Goal: Task Accomplishment & Management: Manage account settings

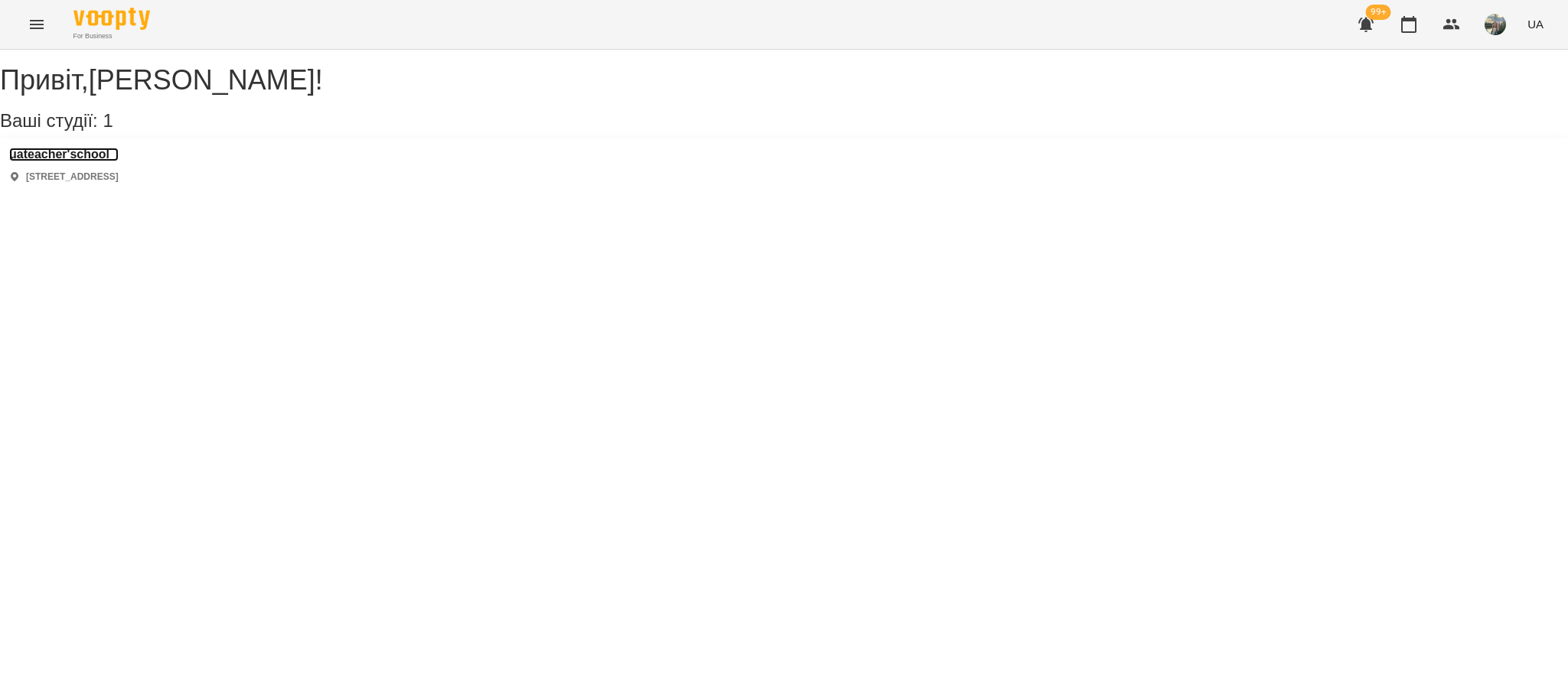
click at [84, 161] on h3 "uateacher'school" at bounding box center [64, 154] width 109 height 14
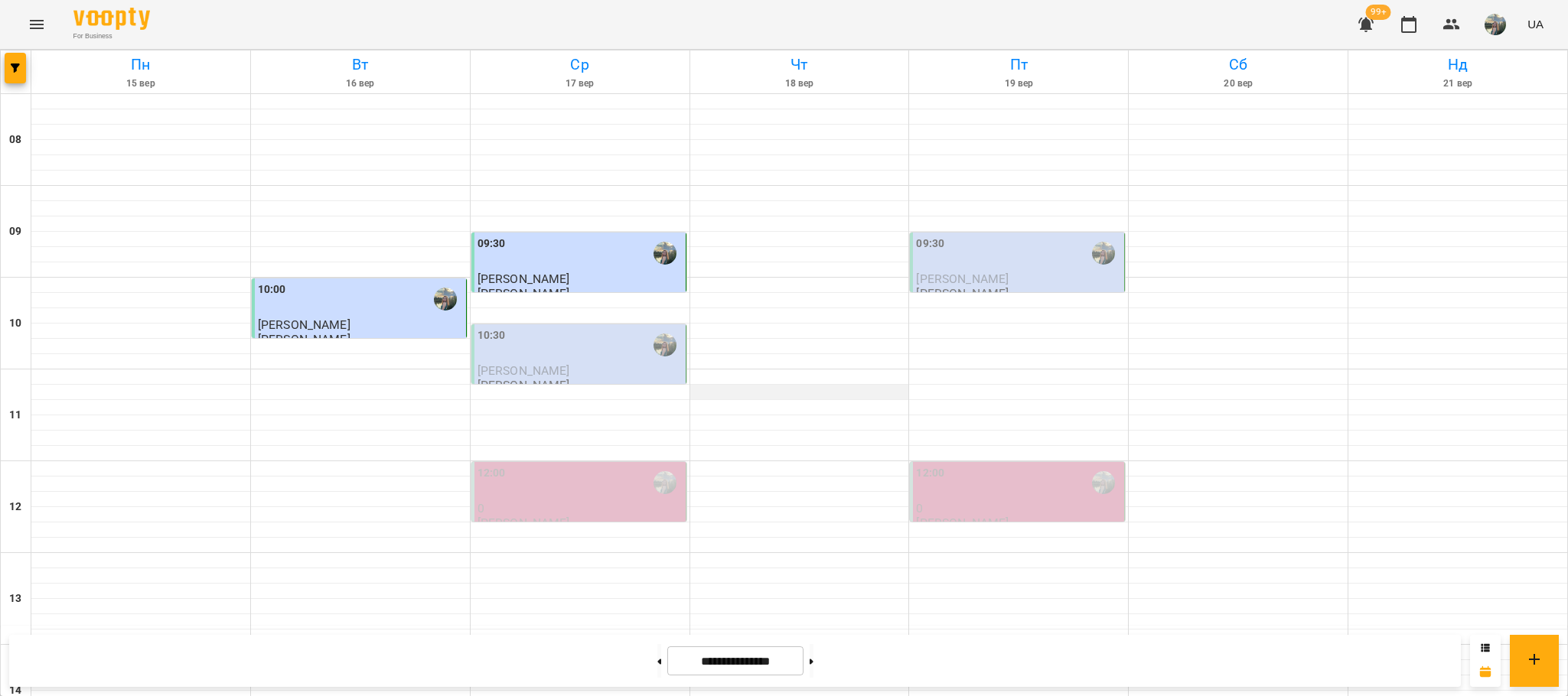
scroll to position [689, 0]
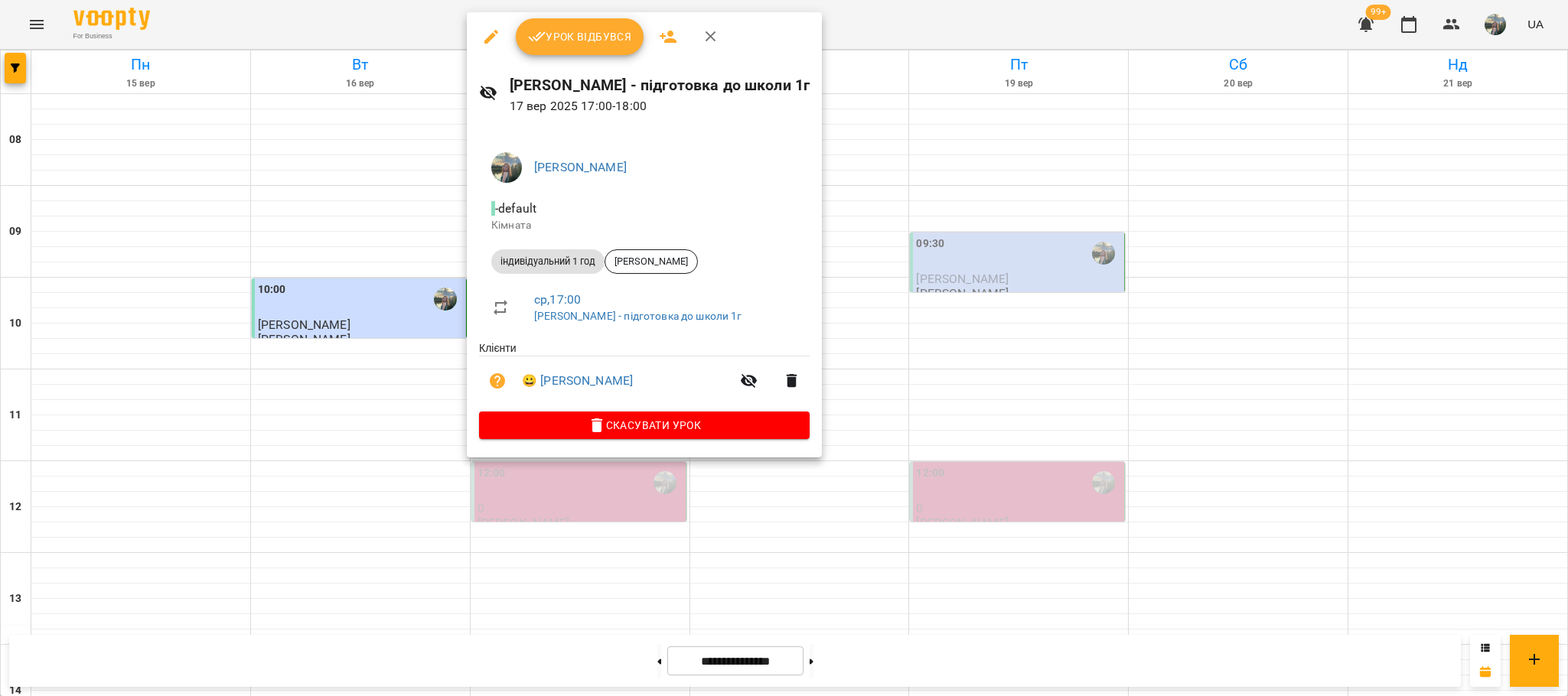
click at [561, 42] on span "Урок відбувся" at bounding box center [580, 36] width 104 height 18
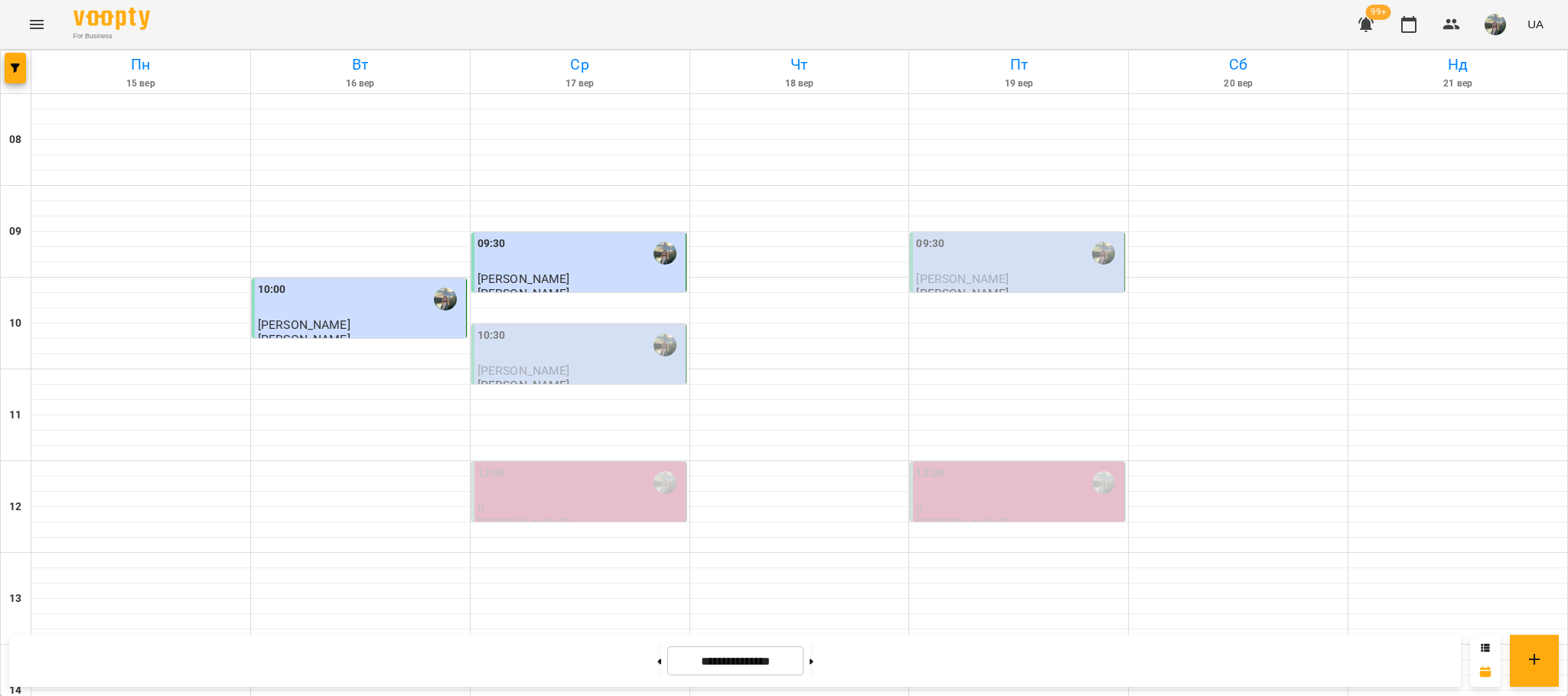
click at [535, 342] on div "10:30" at bounding box center [580, 345] width 205 height 35
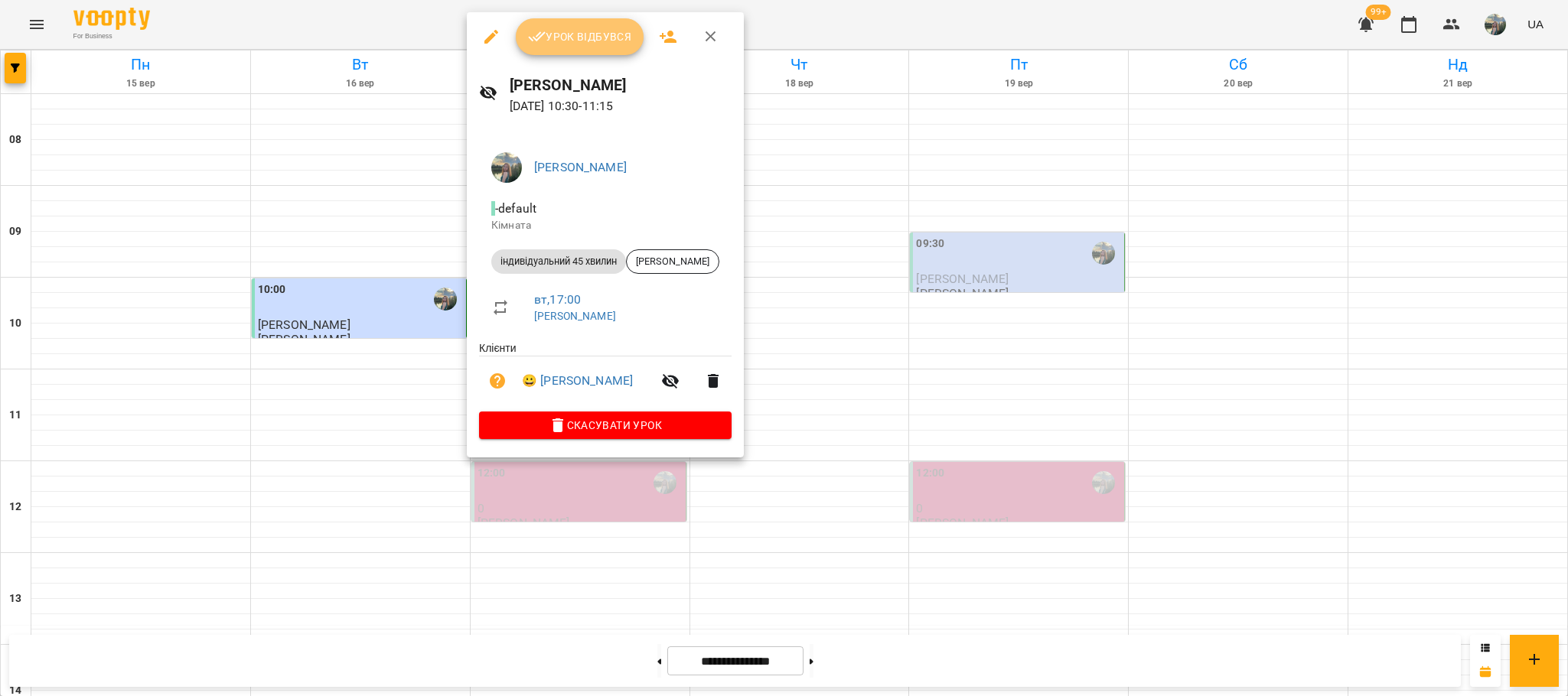
click at [609, 41] on span "Урок відбувся" at bounding box center [580, 36] width 104 height 18
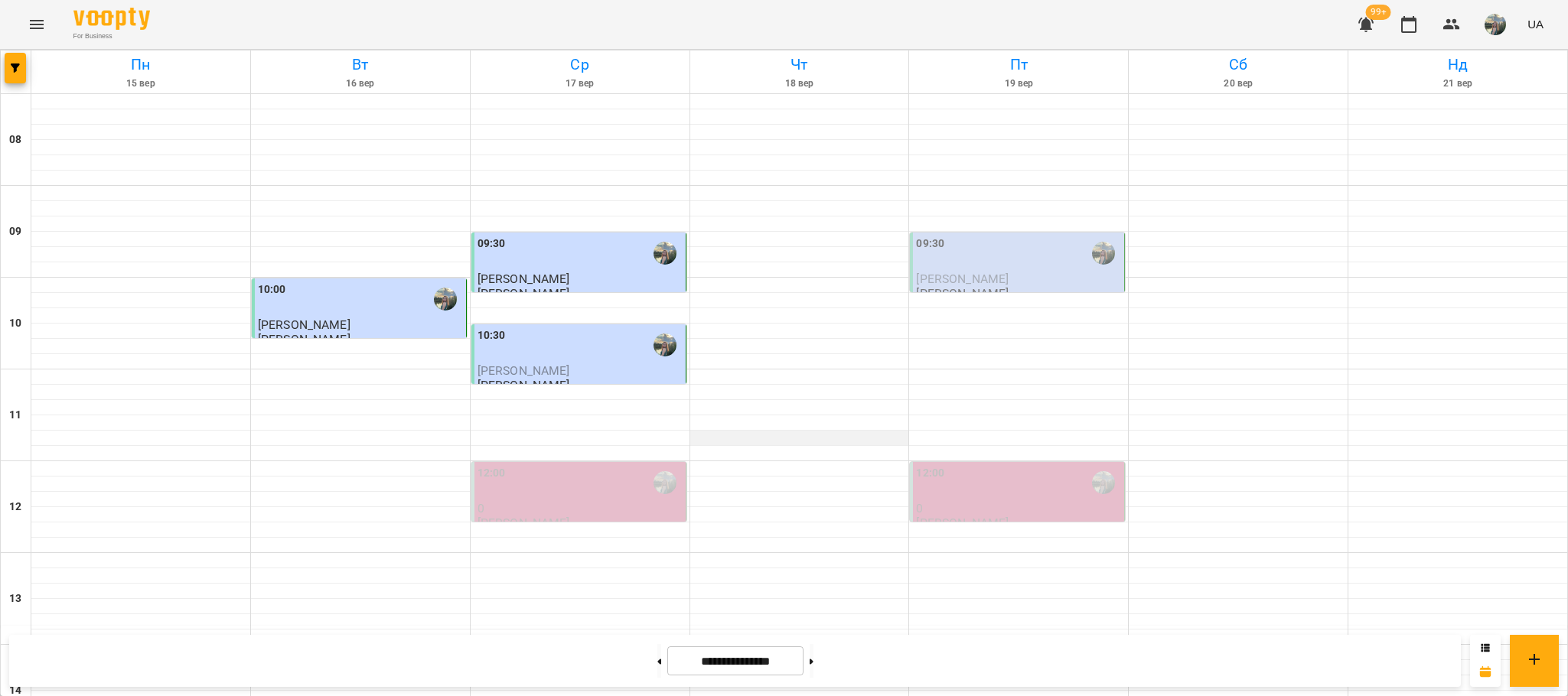
scroll to position [574, 0]
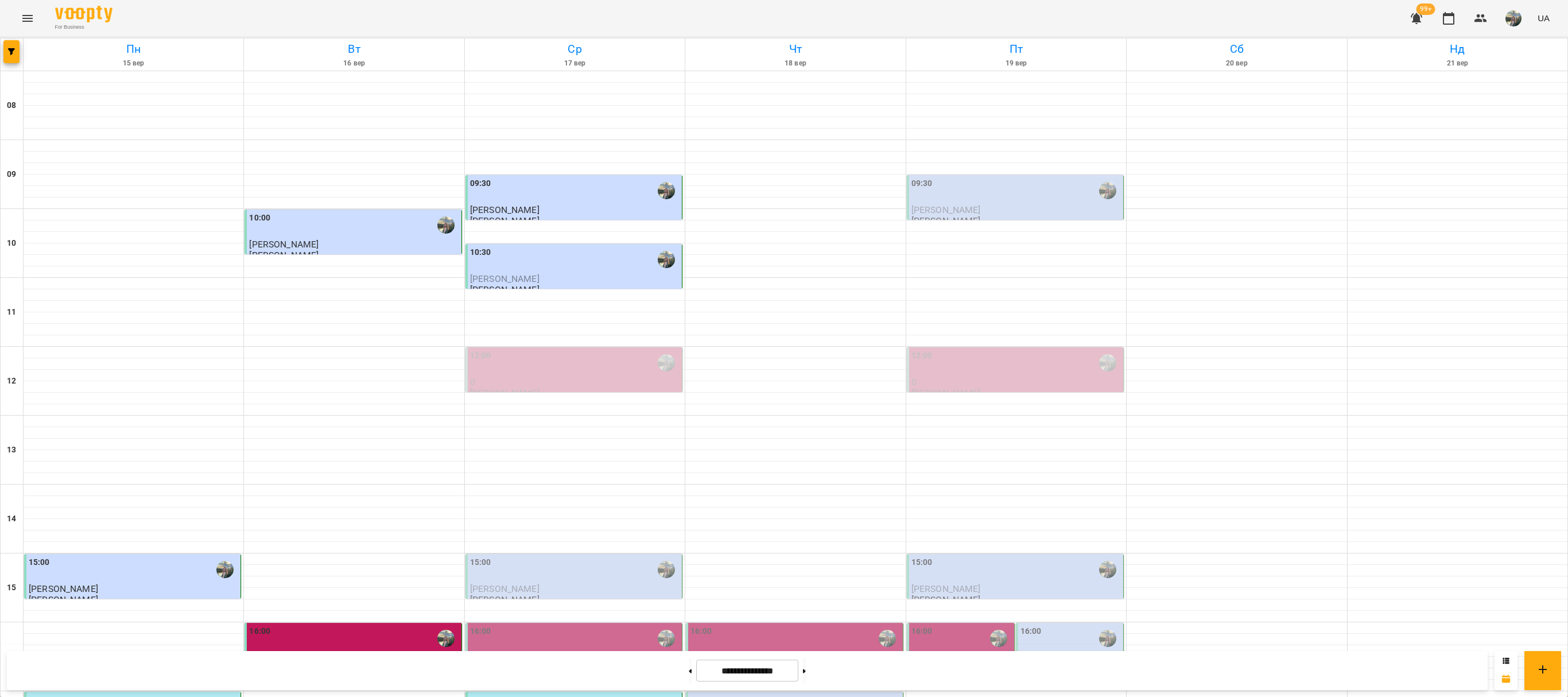
scroll to position [160, 0]
click at [689, 522] on button at bounding box center [690, 670] width 3 height 25
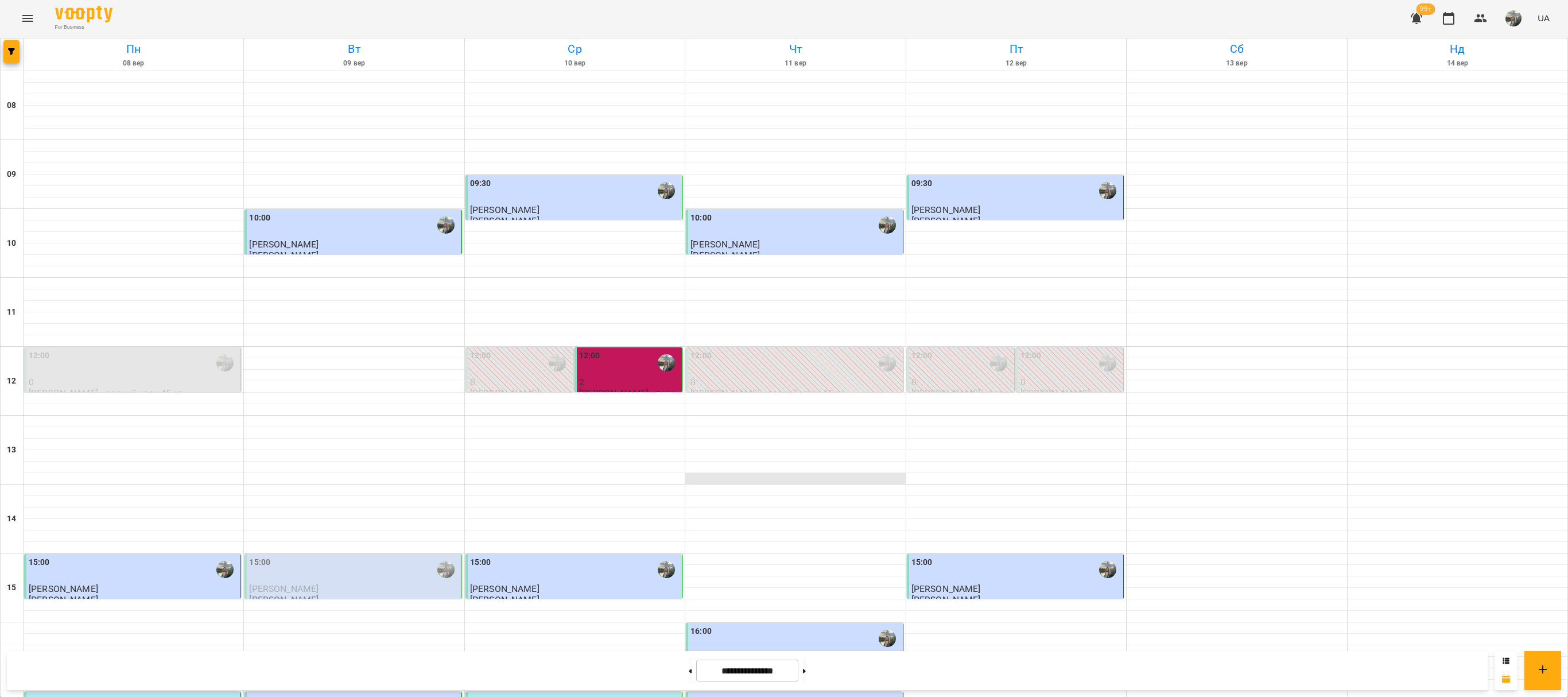
scroll to position [229, 0]
click at [806, 522] on button at bounding box center [804, 670] width 3 height 25
type input "**********"
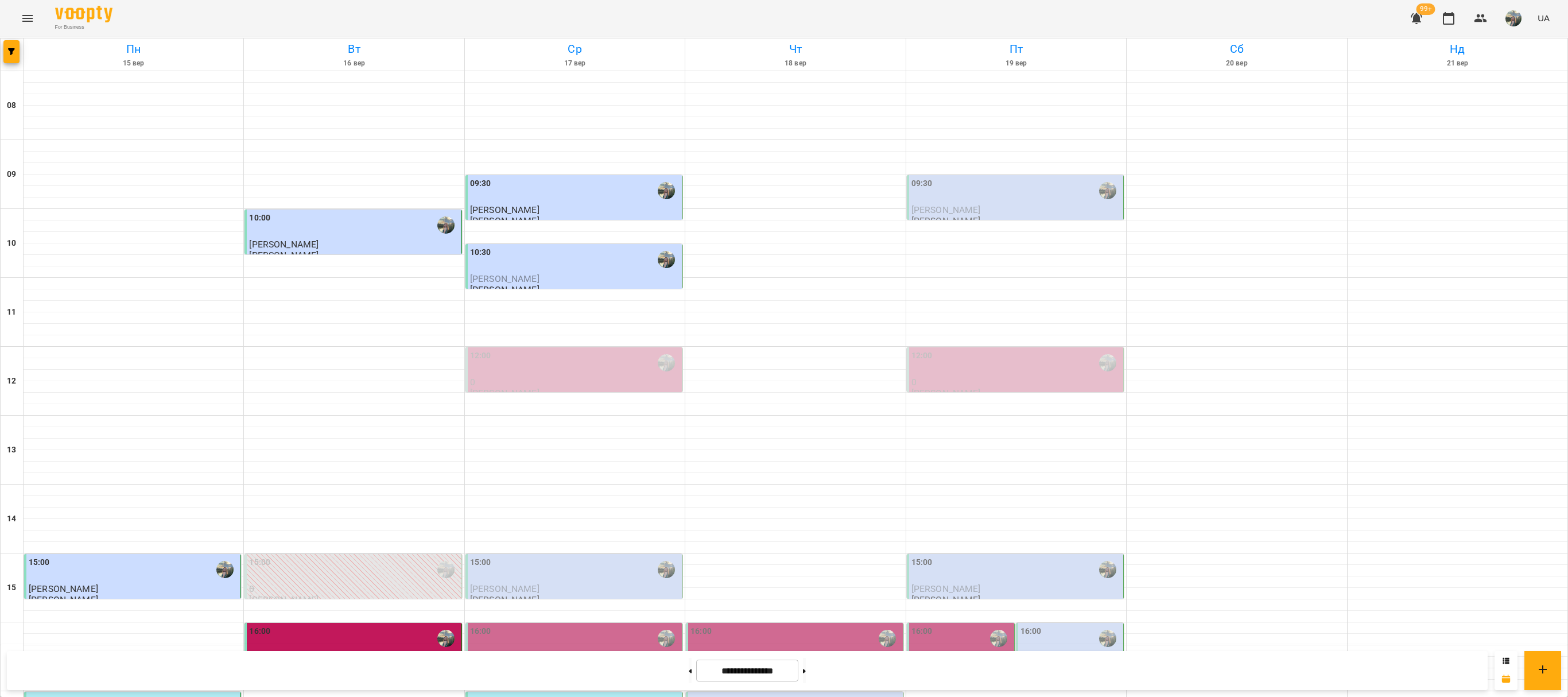
click at [345, 522] on div "15:00" at bounding box center [354, 569] width 210 height 27
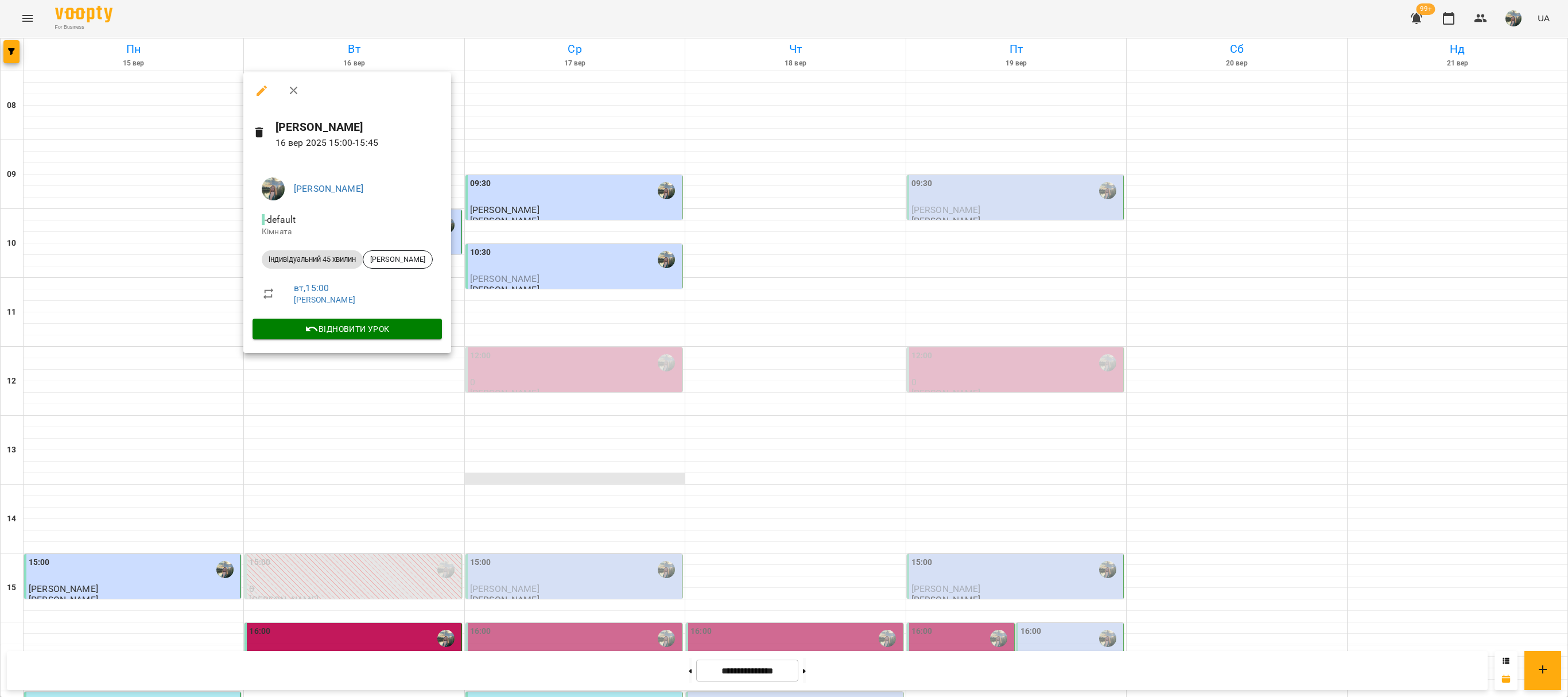
drag, startPoint x: 586, startPoint y: 244, endPoint x: 604, endPoint y: 251, distance: 19.3
click at [590, 244] on div at bounding box center [784, 348] width 1568 height 697
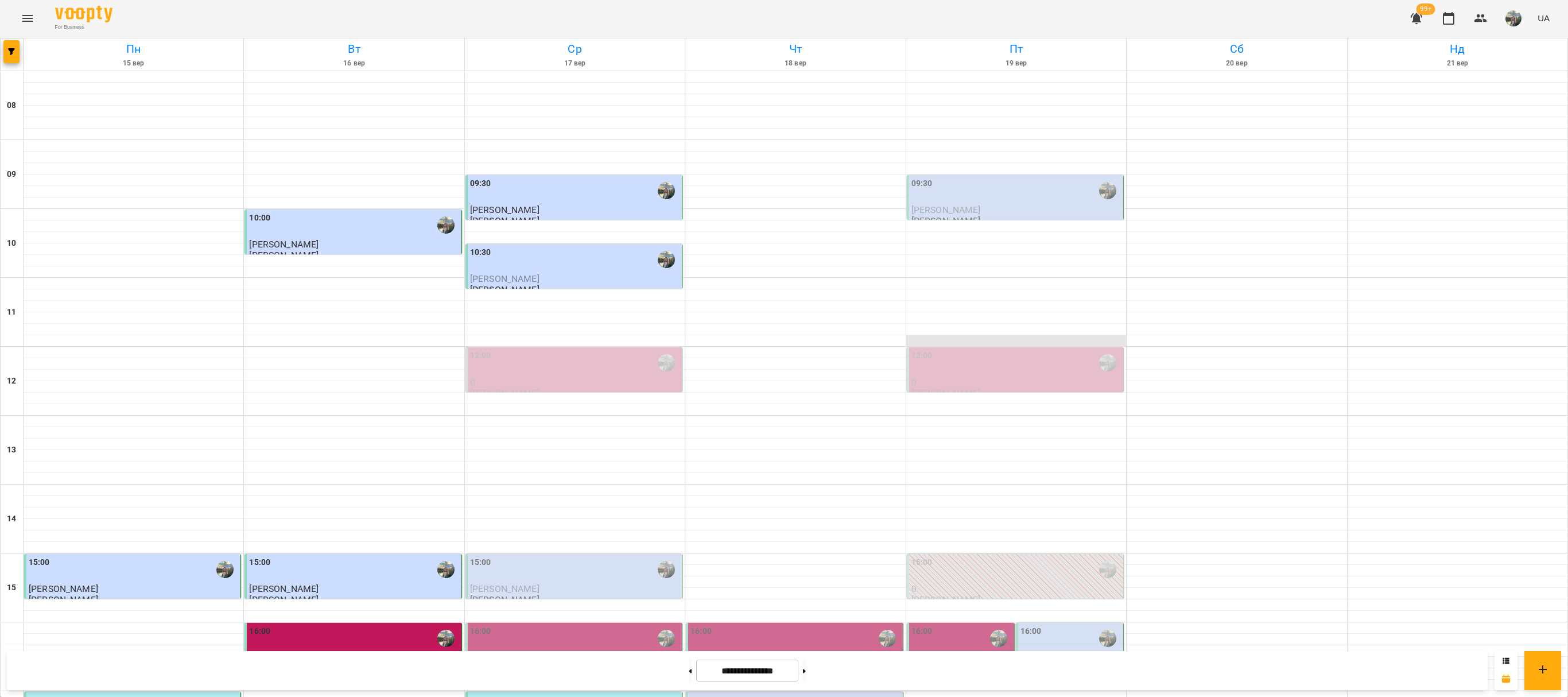
scroll to position [229, 0]
